Goal: Find specific fact: Find specific fact

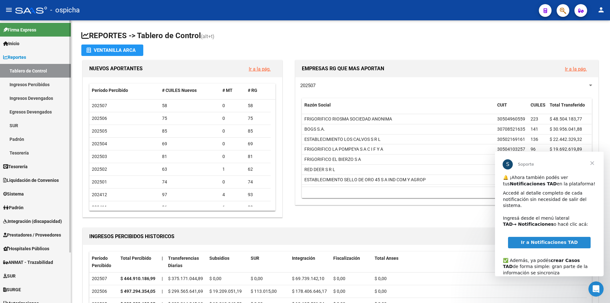
click at [29, 41] on link "Inicio" at bounding box center [35, 44] width 71 height 14
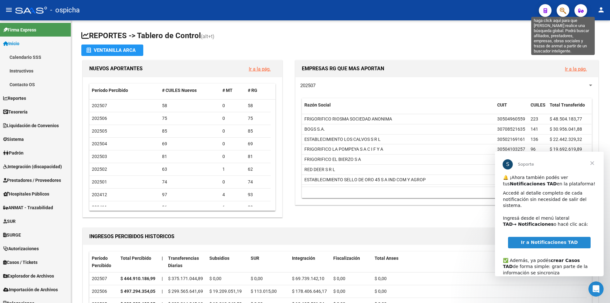
click at [563, 12] on icon "button" at bounding box center [562, 10] width 6 height 7
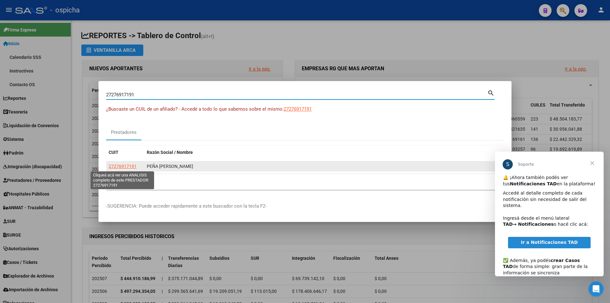
click at [125, 165] on span "27276917191" at bounding box center [123, 166] width 28 height 5
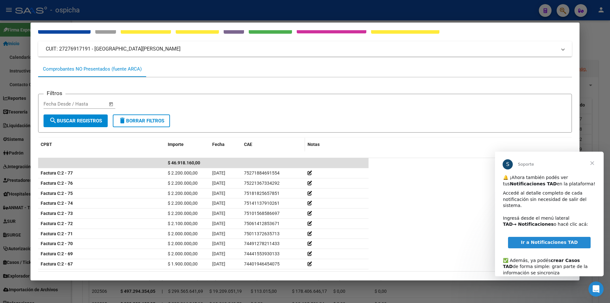
scroll to position [58, 0]
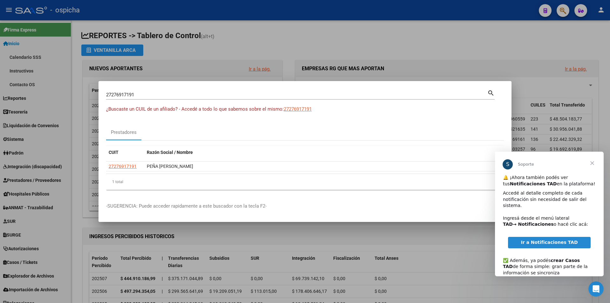
click at [153, 92] on input "27276917191" at bounding box center [296, 95] width 381 height 6
type input "2"
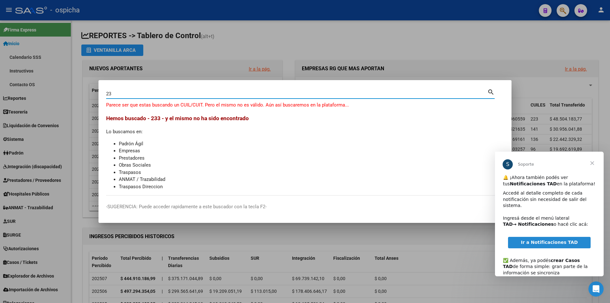
type input "2"
type input "23369749071"
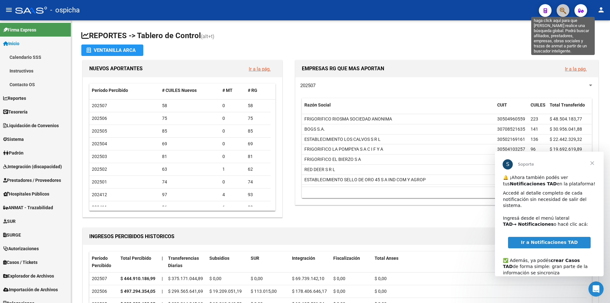
click at [565, 10] on icon "button" at bounding box center [562, 10] width 6 height 7
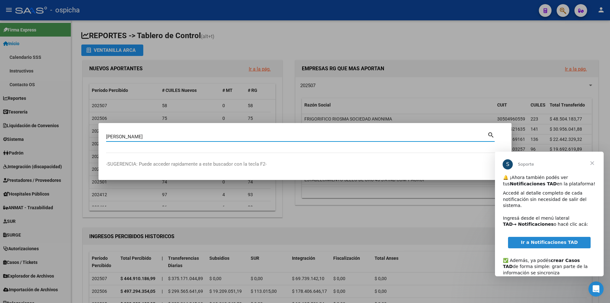
type input "[PERSON_NAME]"
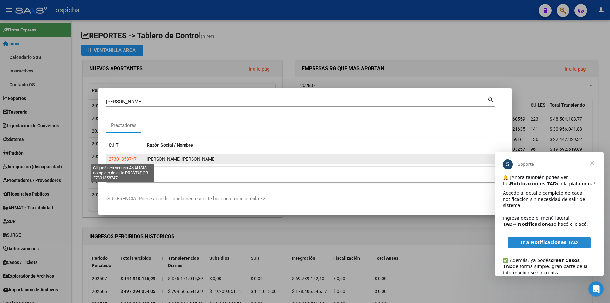
click at [123, 157] on span "27301358747" at bounding box center [123, 158] width 28 height 5
type textarea "27301358747"
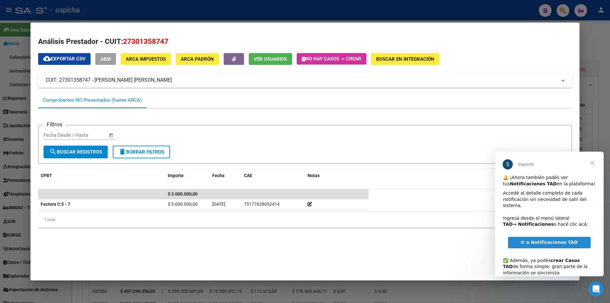
drag, startPoint x: 122, startPoint y: 39, endPoint x: 177, endPoint y: 41, distance: 55.6
click at [177, 41] on h2 "Análisis Prestador - CUIT: 27301358747" at bounding box center [304, 41] width 533 height 11
copy h2 "27301358747"
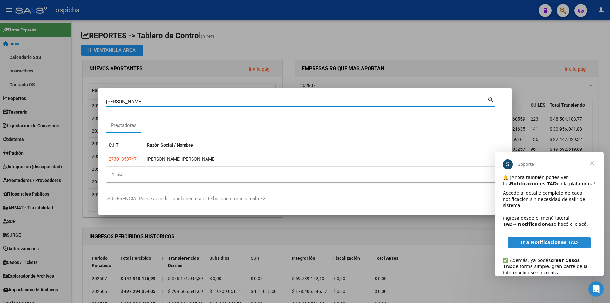
click at [182, 103] on input "[PERSON_NAME]" at bounding box center [296, 102] width 381 height 6
type input "s"
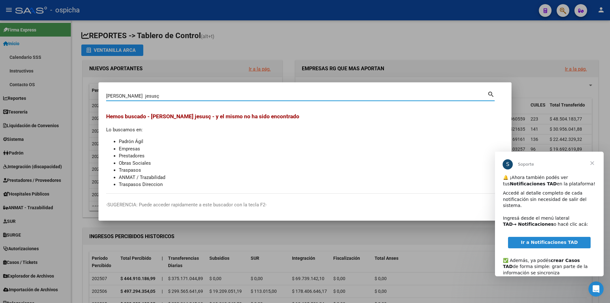
type input "[PERSON_NAME]"
